Goal: Find specific page/section: Find specific page/section

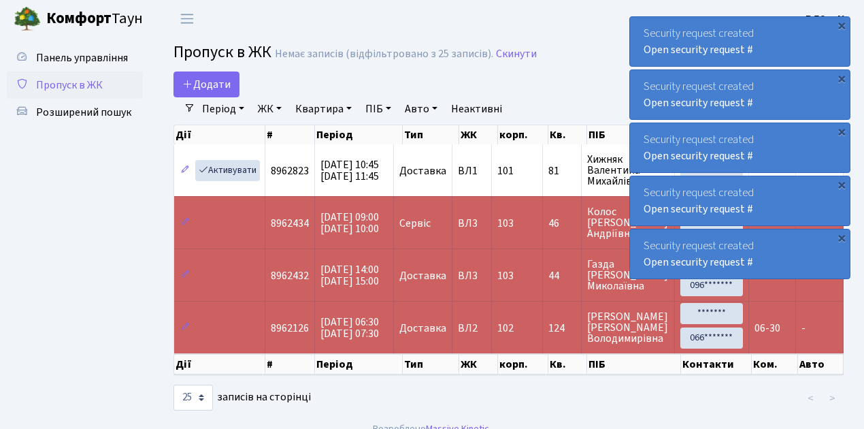
select select "25"
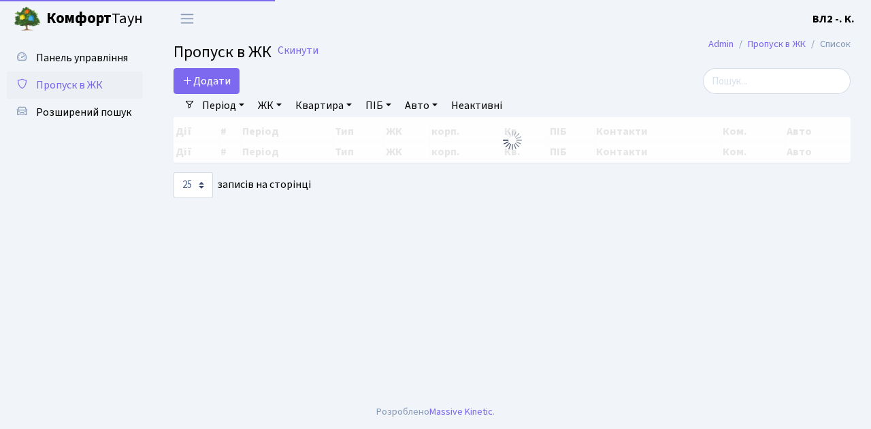
select select "25"
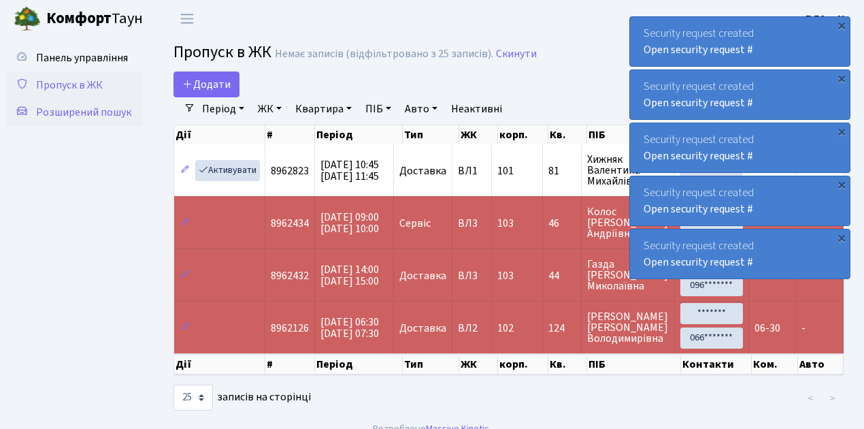
click at [119, 109] on span "Розширений пошук" at bounding box center [83, 112] width 95 height 15
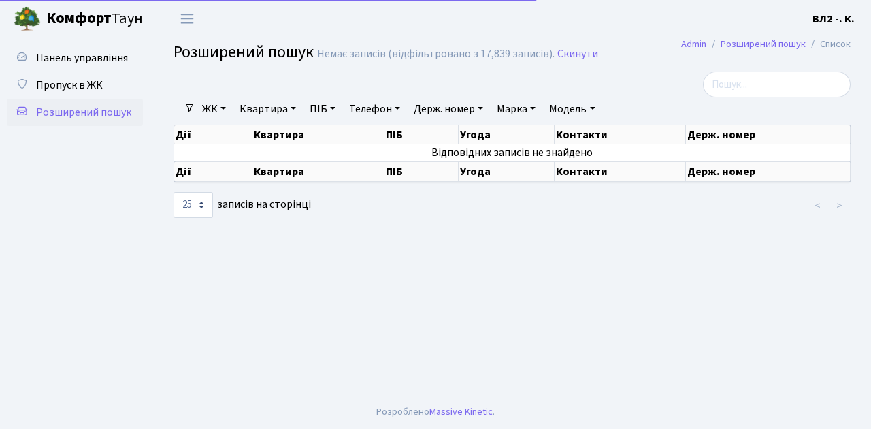
select select "25"
click at [293, 108] on link "Квартира" at bounding box center [267, 108] width 67 height 23
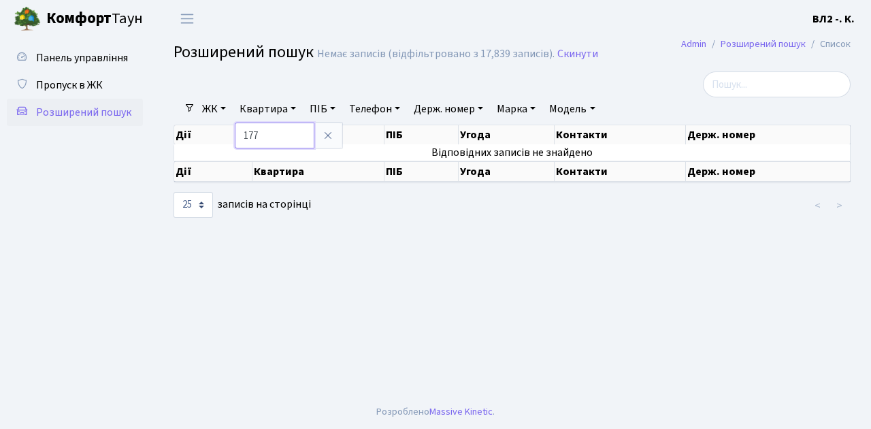
type input "177"
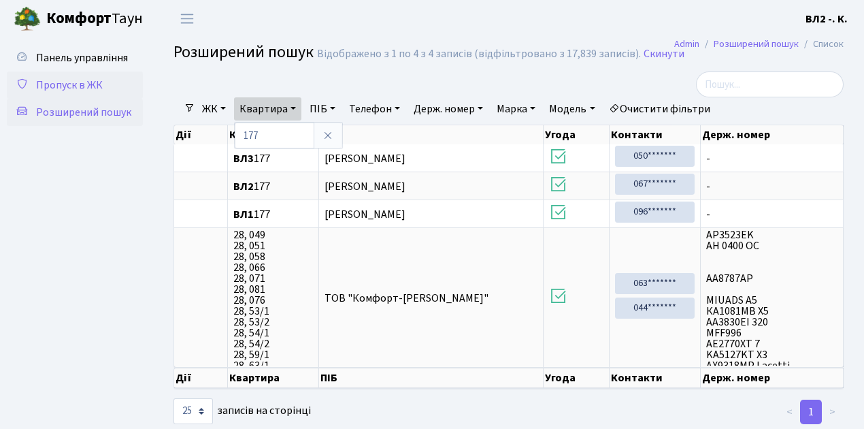
click at [62, 84] on span "Пропуск в ЖК" at bounding box center [69, 85] width 67 height 15
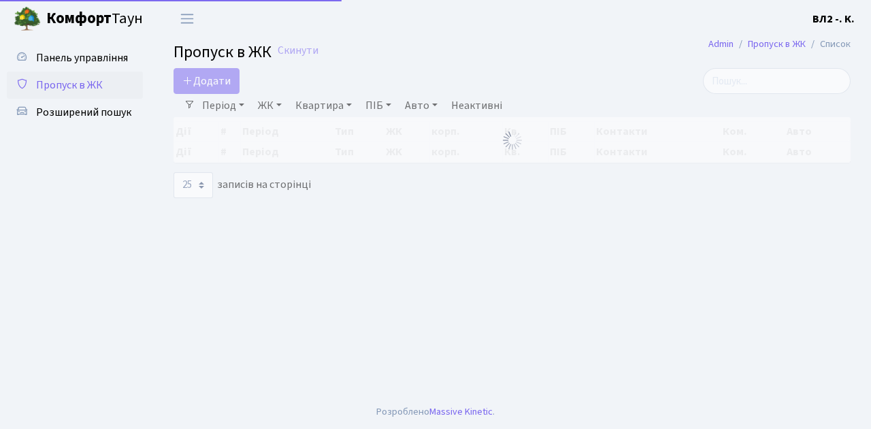
select select "25"
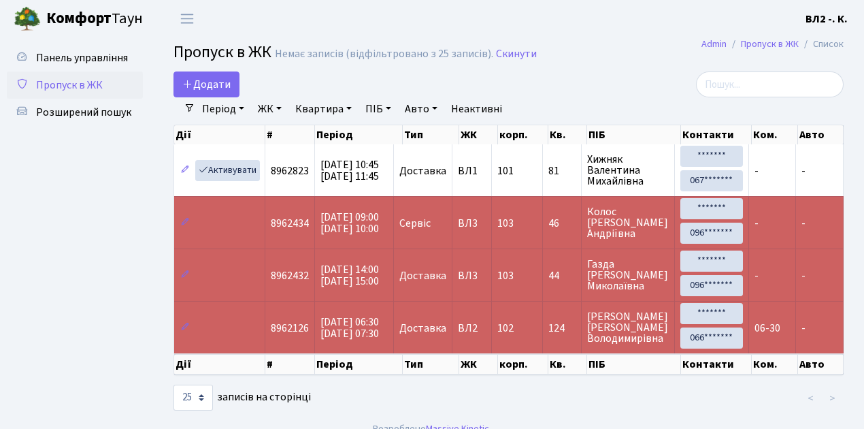
click at [114, 237] on ul "Панель управління Пропуск в ЖК Розширений пошук" at bounding box center [75, 224] width 136 height 361
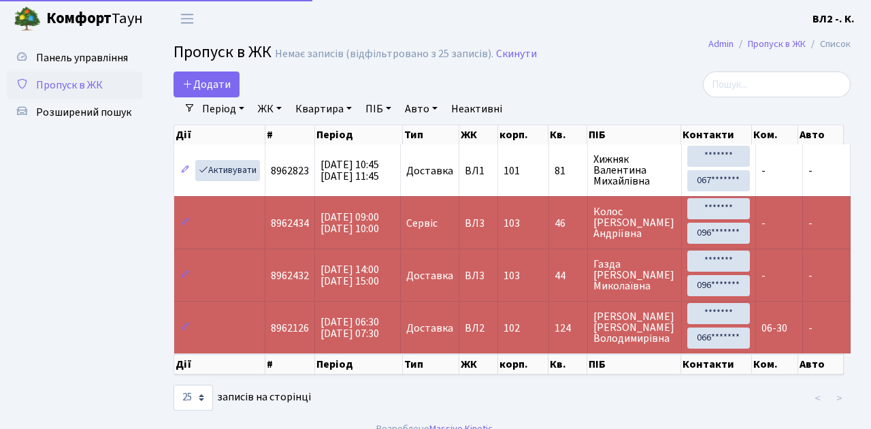
select select "25"
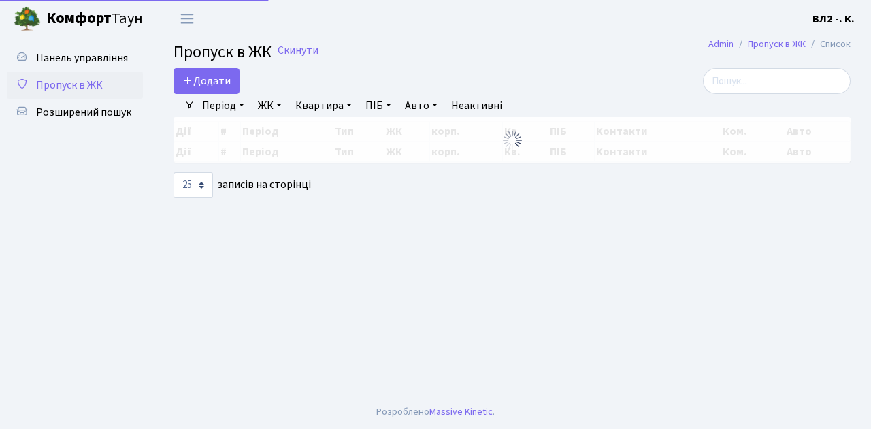
select select "25"
